Goal: Navigation & Orientation: Go to known website

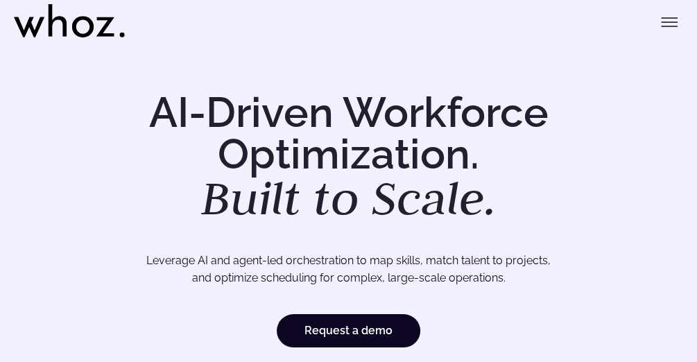
click at [673, 25] on icon "Toggle menu" at bounding box center [669, 22] width 17 height 17
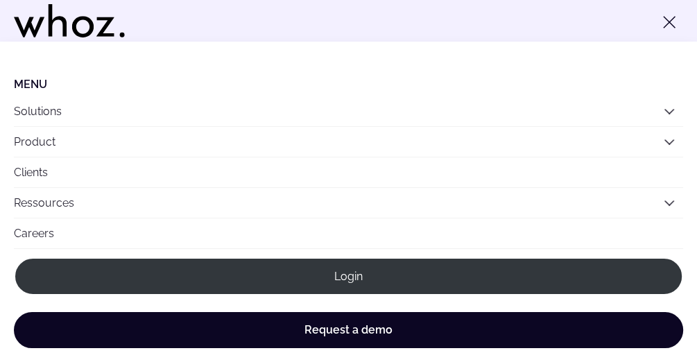
click at [655, 119] on button "Solutions" at bounding box center [348, 111] width 669 height 30
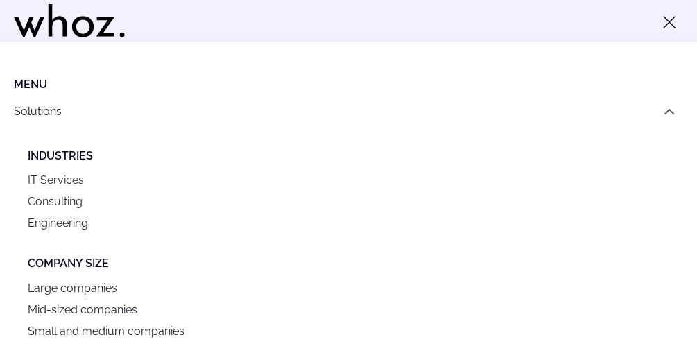
click at [28, 83] on li "Menu" at bounding box center [348, 84] width 669 height 13
click at [84, 38] on link at bounding box center [69, 16] width 111 height 47
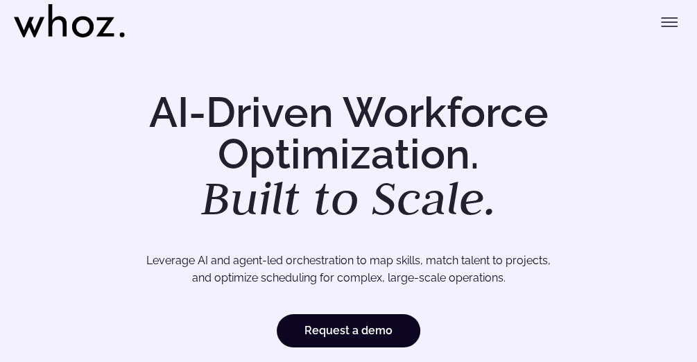
click at [666, 27] on icon "Toggle menu" at bounding box center [669, 22] width 17 height 17
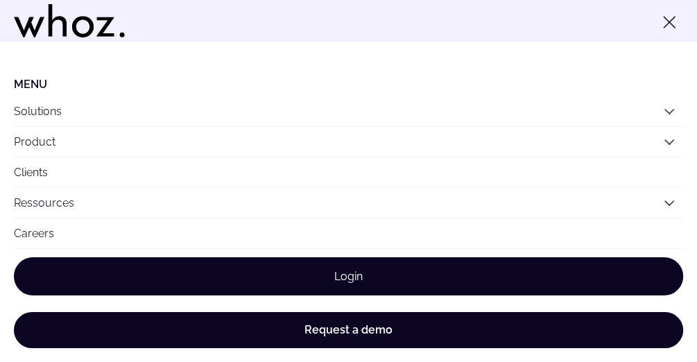
click at [364, 281] on link "Login" at bounding box center [348, 276] width 669 height 38
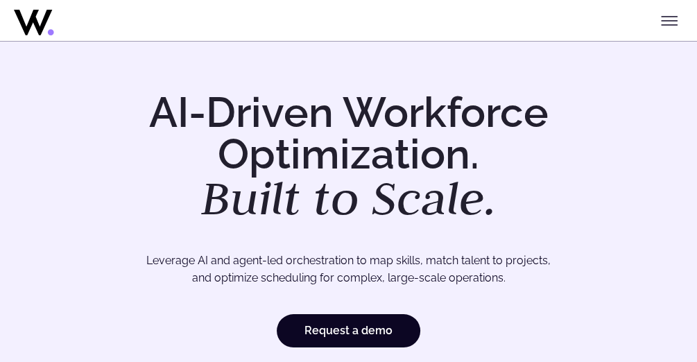
click at [677, 18] on button "Toggle menu" at bounding box center [669, 21] width 28 height 28
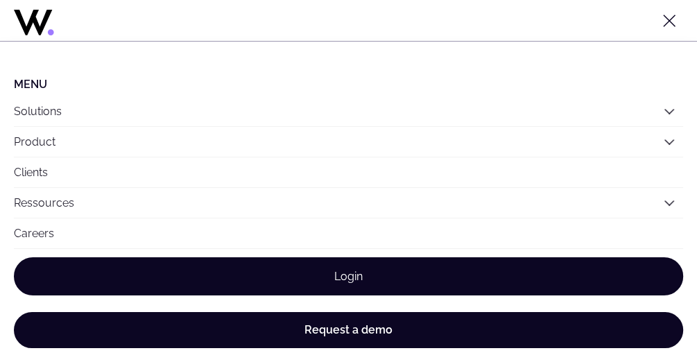
click at [439, 264] on link "Login" at bounding box center [348, 276] width 669 height 38
